Goal: Entertainment & Leisure: Consume media (video, audio)

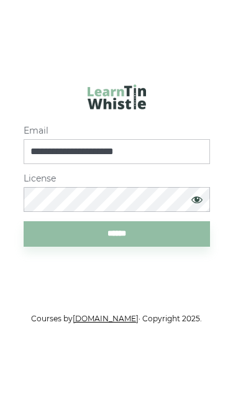
click at [152, 247] on input "******" at bounding box center [117, 233] width 186 height 25
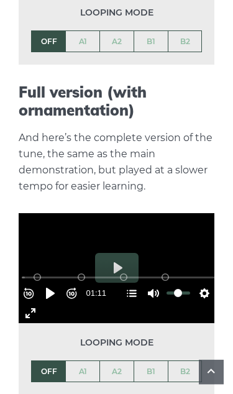
scroll to position [1294, 0]
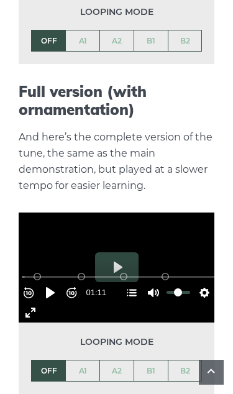
click at [124, 271] on input "Seek" at bounding box center [119, 277] width 194 height 12
type input "*****"
click at [124, 271] on input "Seek" at bounding box center [119, 277] width 194 height 12
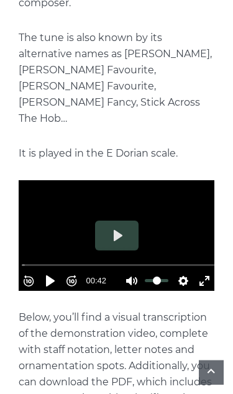
scroll to position [0, 0]
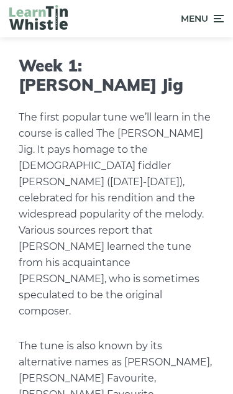
click at [221, 19] on icon at bounding box center [217, 18] width 12 height 15
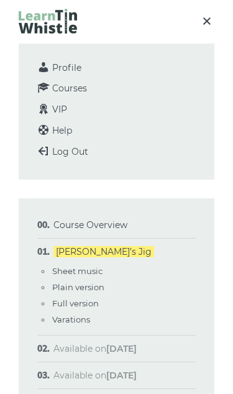
click at [76, 70] on span "Profile" at bounding box center [66, 67] width 29 height 11
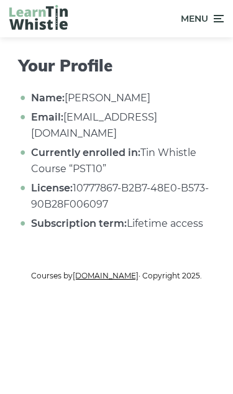
click at [216, 25] on icon at bounding box center [217, 18] width 12 height 15
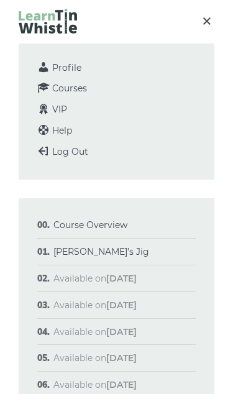
click at [121, 226] on link "Course Overview" at bounding box center [90, 224] width 74 height 11
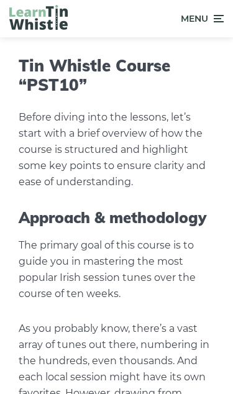
click at [219, 15] on icon at bounding box center [217, 18] width 12 height 15
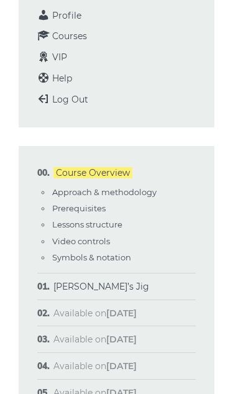
scroll to position [57, 0]
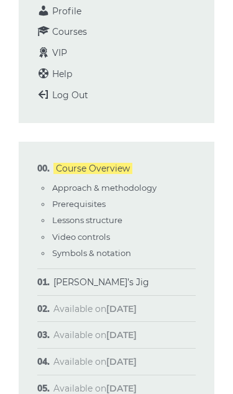
click at [112, 276] on link "Morisson’s Jig" at bounding box center [101, 281] width 96 height 11
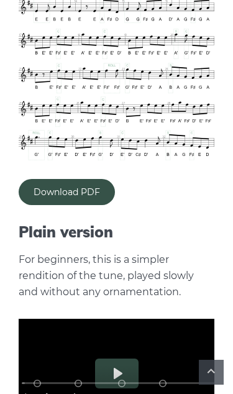
scroll to position [859, 0]
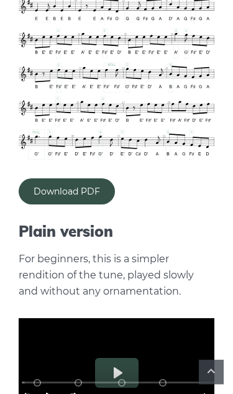
click at [131, 376] on input "Seek" at bounding box center [119, 382] width 194 height 12
click at [125, 364] on div "Rewind 10s Pause Play Forward 10s % buffered 00:00 B2 (Bars 25-32) B1 (Bars 17-…" at bounding box center [117, 396] width 196 height 64
type input "****"
click at [127, 376] on input "Seek" at bounding box center [119, 382] width 194 height 12
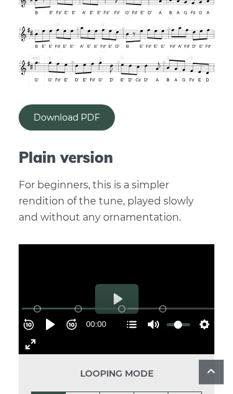
scroll to position [933, 0]
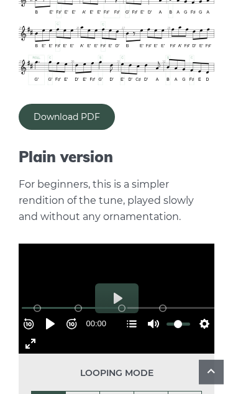
click at [202, 314] on button "Settings" at bounding box center [204, 324] width 20 height 20
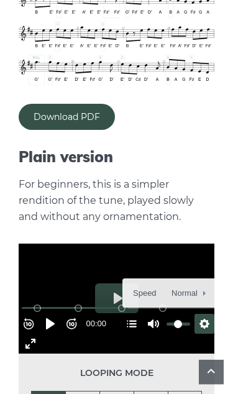
click at [198, 284] on button "Speed Normal" at bounding box center [170, 293] width 86 height 19
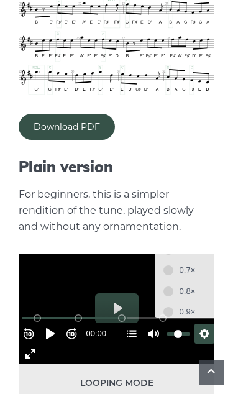
scroll to position [923, 0]
click at [35, 344] on button "Exit fullscreen Enter fullscreen" at bounding box center [31, 354] width 20 height 20
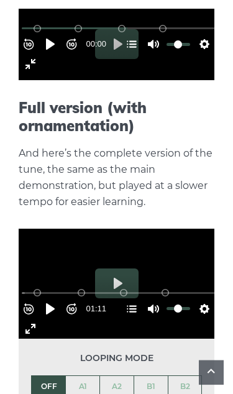
click at [39, 319] on button "Exit fullscreen Enter fullscreen" at bounding box center [31, 329] width 20 height 20
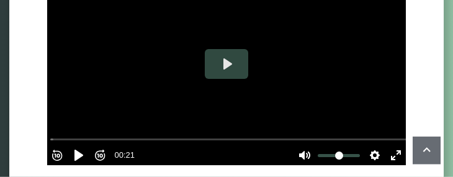
scroll to position [2369, 0]
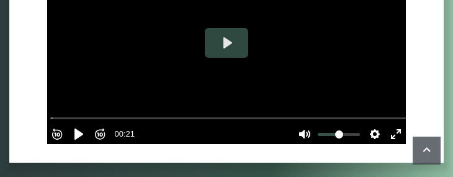
type input "***"
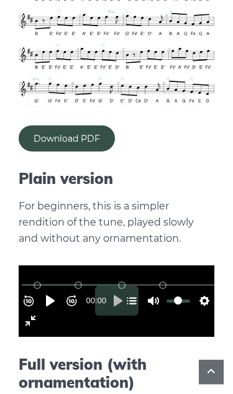
scroll to position [912, 0]
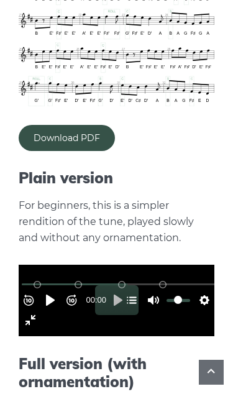
type input "***"
click at [93, 169] on h2 "Plain version" at bounding box center [117, 178] width 196 height 18
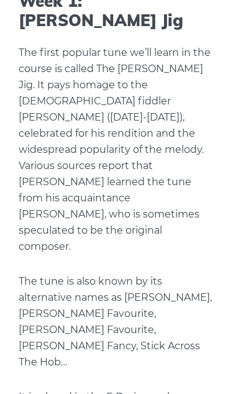
scroll to position [0, 0]
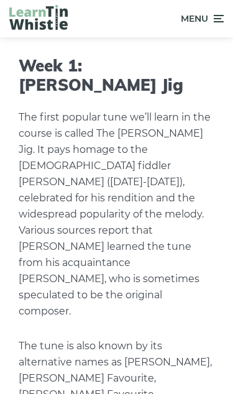
click at [222, 19] on icon at bounding box center [217, 18] width 12 height 15
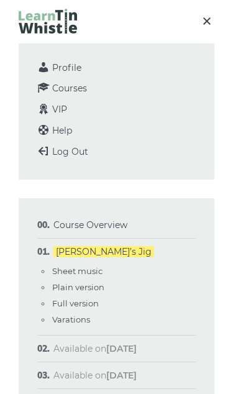
click at [118, 224] on link "Course Overview" at bounding box center [90, 224] width 74 height 11
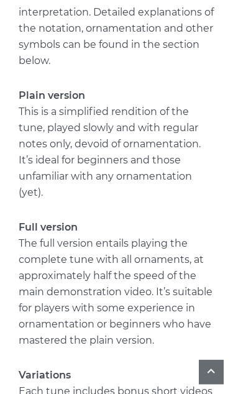
scroll to position [3735, 0]
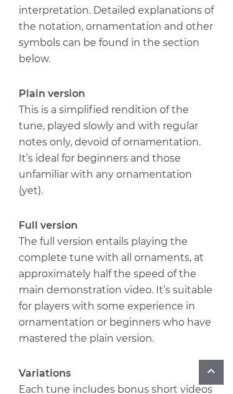
click at [76, 99] on strong "Plain version" at bounding box center [52, 94] width 66 height 12
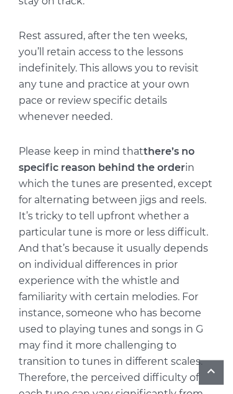
scroll to position [0, 0]
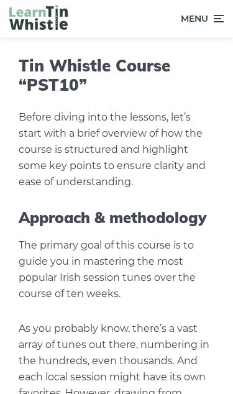
click at [224, 19] on icon at bounding box center [217, 18] width 12 height 15
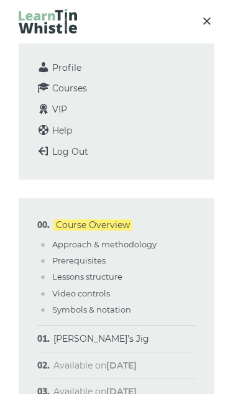
click at [80, 66] on span "Profile" at bounding box center [66, 67] width 29 height 11
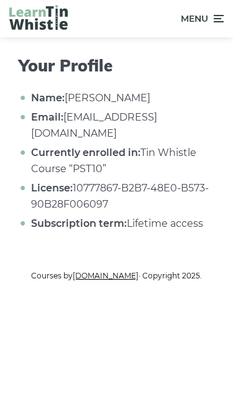
click at [140, 180] on li "License: 10777867-B2B7-48E0-B573-90B28F006097" at bounding box center [121, 196] width 186 height 32
click at [221, 15] on icon at bounding box center [217, 18] width 12 height 15
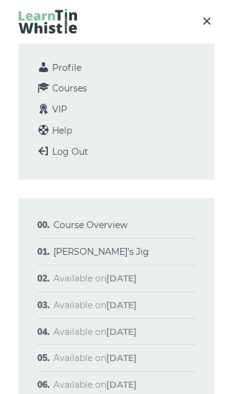
click at [108, 249] on link "[PERSON_NAME]’s Jig" at bounding box center [101, 251] width 96 height 11
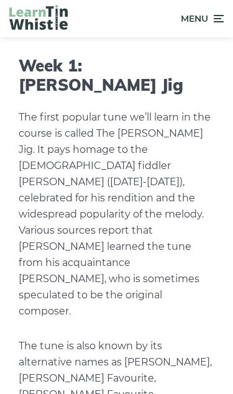
type input "***"
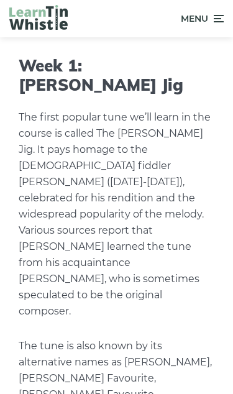
type input "***"
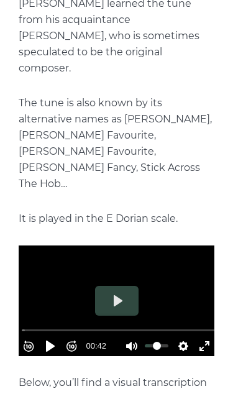
scroll to position [267, 0]
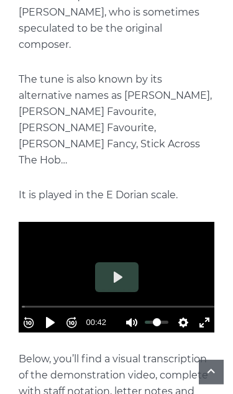
click at [122, 262] on button "Play" at bounding box center [116, 277] width 43 height 30
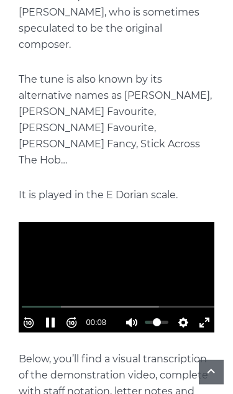
click at [57, 312] on button "Pause Play" at bounding box center [50, 322] width 20 height 20
type input "****"
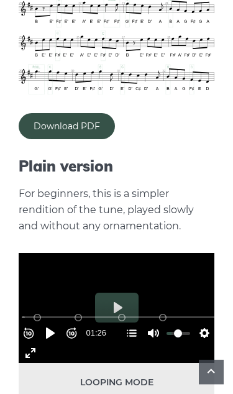
scroll to position [924, 0]
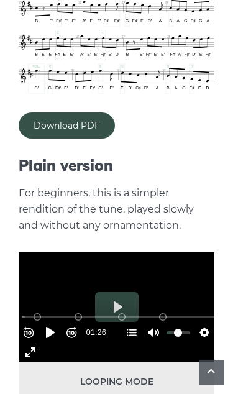
type input "*****"
click at [122, 311] on input "Seek" at bounding box center [119, 317] width 194 height 12
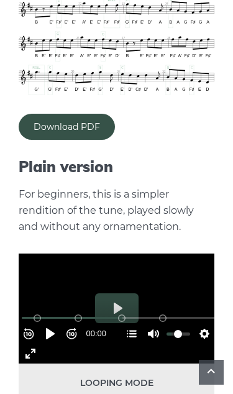
scroll to position [923, 0]
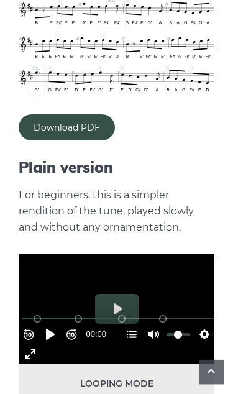
type input "*"
click at [185, 329] on input "Volume" at bounding box center [178, 335] width 24 height 12
click at [124, 312] on input "Seek" at bounding box center [119, 318] width 194 height 12
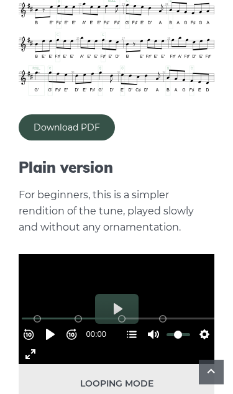
click at [122, 312] on input "Seek" at bounding box center [119, 318] width 194 height 12
click at [126, 300] on div "Rewind 10s Pause Play Forward 10s % buffered 00:00 B2 (Bars 25-32) B1 (Bars 17-…" at bounding box center [117, 332] width 196 height 64
type input "*****"
click at [130, 312] on input "Seek" at bounding box center [119, 318] width 194 height 12
click at [127, 300] on div "Rewind 10s Pause Play Forward 10s % buffered 00:00 B2 (Bars 25-32) B1 (Bars 17-…" at bounding box center [117, 332] width 196 height 64
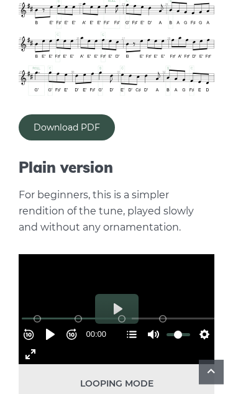
click at [208, 324] on button "Settings" at bounding box center [204, 334] width 20 height 20
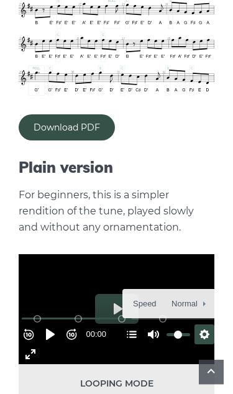
click at [194, 294] on button "Speed Normal" at bounding box center [170, 303] width 86 height 19
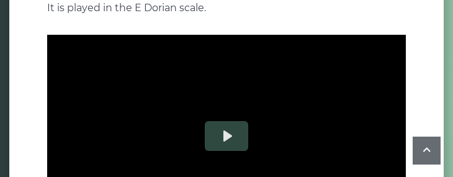
scroll to position [338, 0]
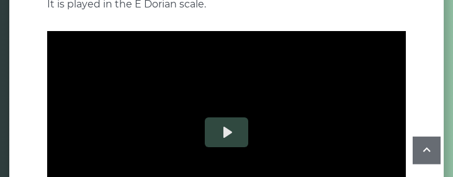
click at [231, 124] on button "Play" at bounding box center [226, 132] width 43 height 30
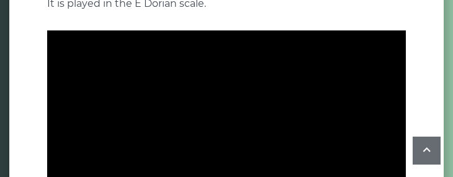
type input "*****"
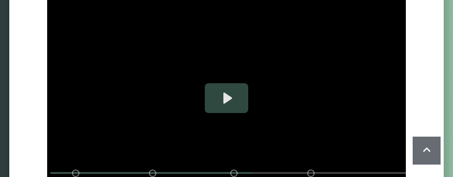
scroll to position [1324, 0]
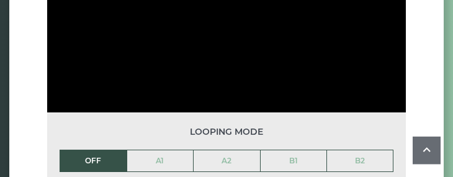
scroll to position [1411, 0]
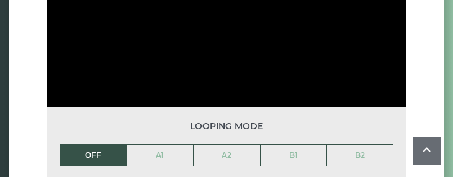
click at [232, 145] on link "B2" at bounding box center [360, 155] width 66 height 21
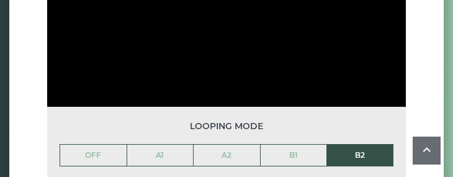
click at [232, 145] on link "B1" at bounding box center [294, 155] width 66 height 21
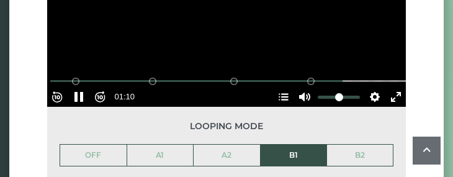
click at [232, 148] on link "A2" at bounding box center [227, 155] width 66 height 21
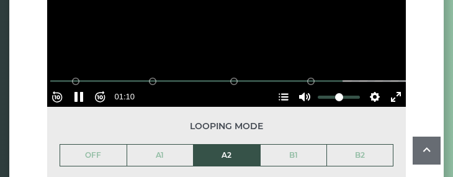
click at [173, 145] on link "A1" at bounding box center [160, 155] width 66 height 21
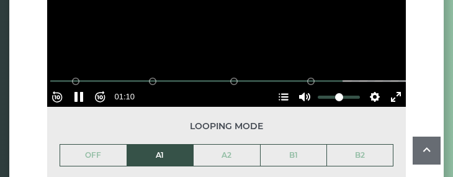
click at [111, 145] on link "OFF" at bounding box center [93, 155] width 66 height 21
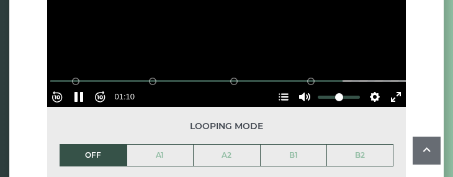
click at [232, 87] on button "Exit fullscreen Enter fullscreen" at bounding box center [396, 97] width 20 height 20
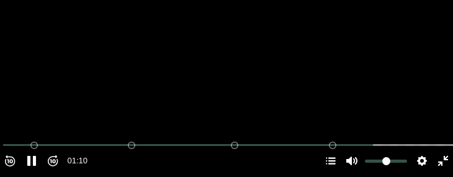
click at [232, 151] on input "Seek" at bounding box center [229, 145] width 452 height 12
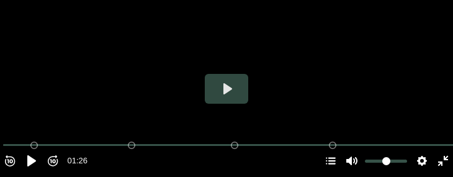
click at [231, 104] on button "Play" at bounding box center [226, 89] width 43 height 30
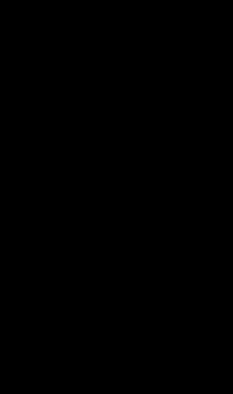
scroll to position [1330, 0]
type input "*****"
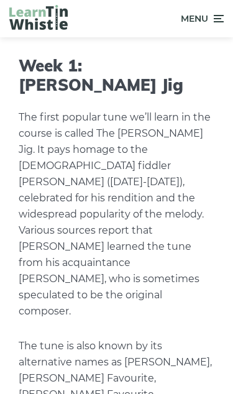
click at [217, 27] on span "Menu" at bounding box center [202, 18] width 43 height 31
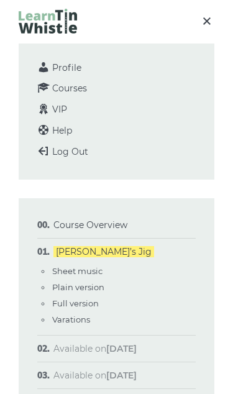
click at [209, 24] on icon at bounding box center [206, 21] width 15 height 16
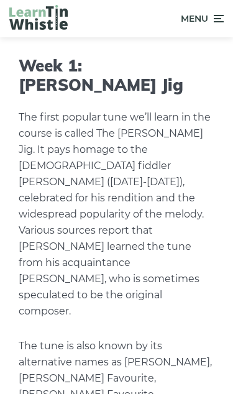
click at [224, 17] on icon at bounding box center [217, 18] width 12 height 15
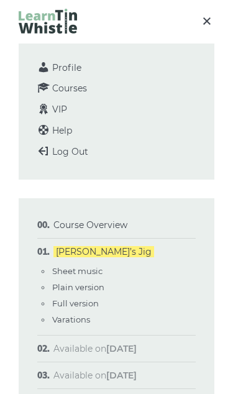
click at [87, 150] on span "Log Out" at bounding box center [70, 151] width 36 height 11
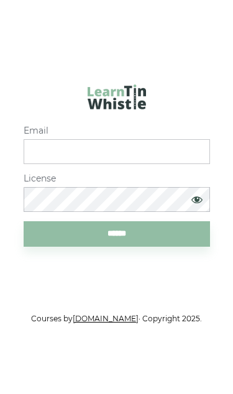
click at [188, 103] on article "Course login Email License ******" at bounding box center [116, 165] width 205 height 249
click at [157, 164] on input "Email" at bounding box center [117, 151] width 186 height 25
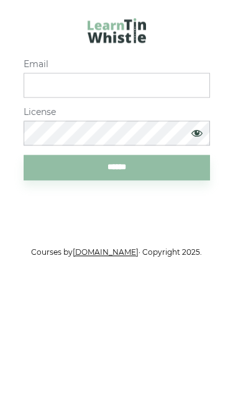
type input "**********"
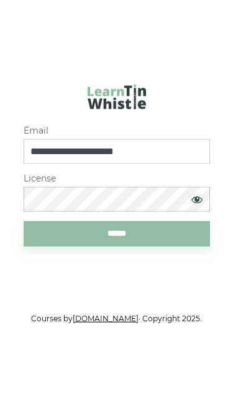
click at [142, 221] on input "******" at bounding box center [117, 233] width 186 height 25
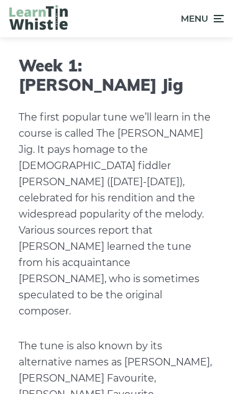
click at [224, 19] on icon at bounding box center [217, 18] width 12 height 15
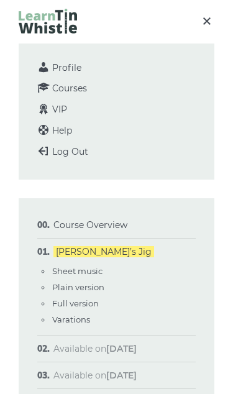
click at [87, 150] on span "Log Out" at bounding box center [70, 151] width 36 height 11
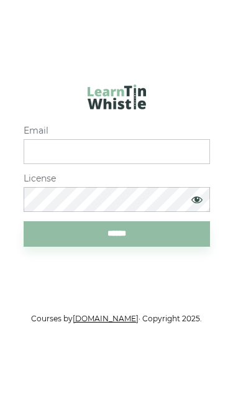
click at [184, 75] on article "Course login Email License ******" at bounding box center [116, 165] width 205 height 249
click at [178, 66] on article "Course login Email License ******" at bounding box center [116, 165] width 205 height 249
